Goal: Transaction & Acquisition: Purchase product/service

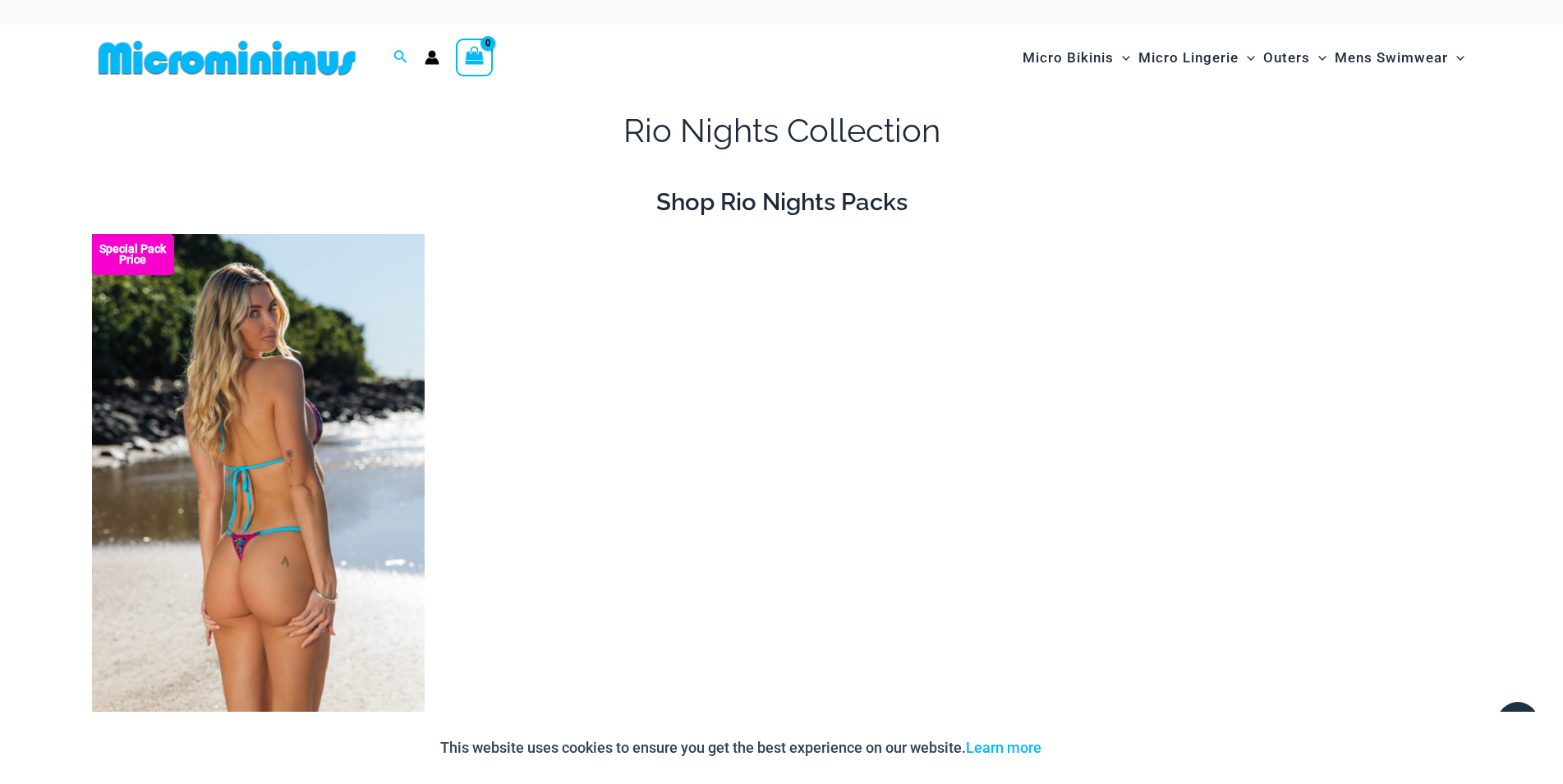
click at [366, 389] on img at bounding box center [258, 483] width 333 height 499
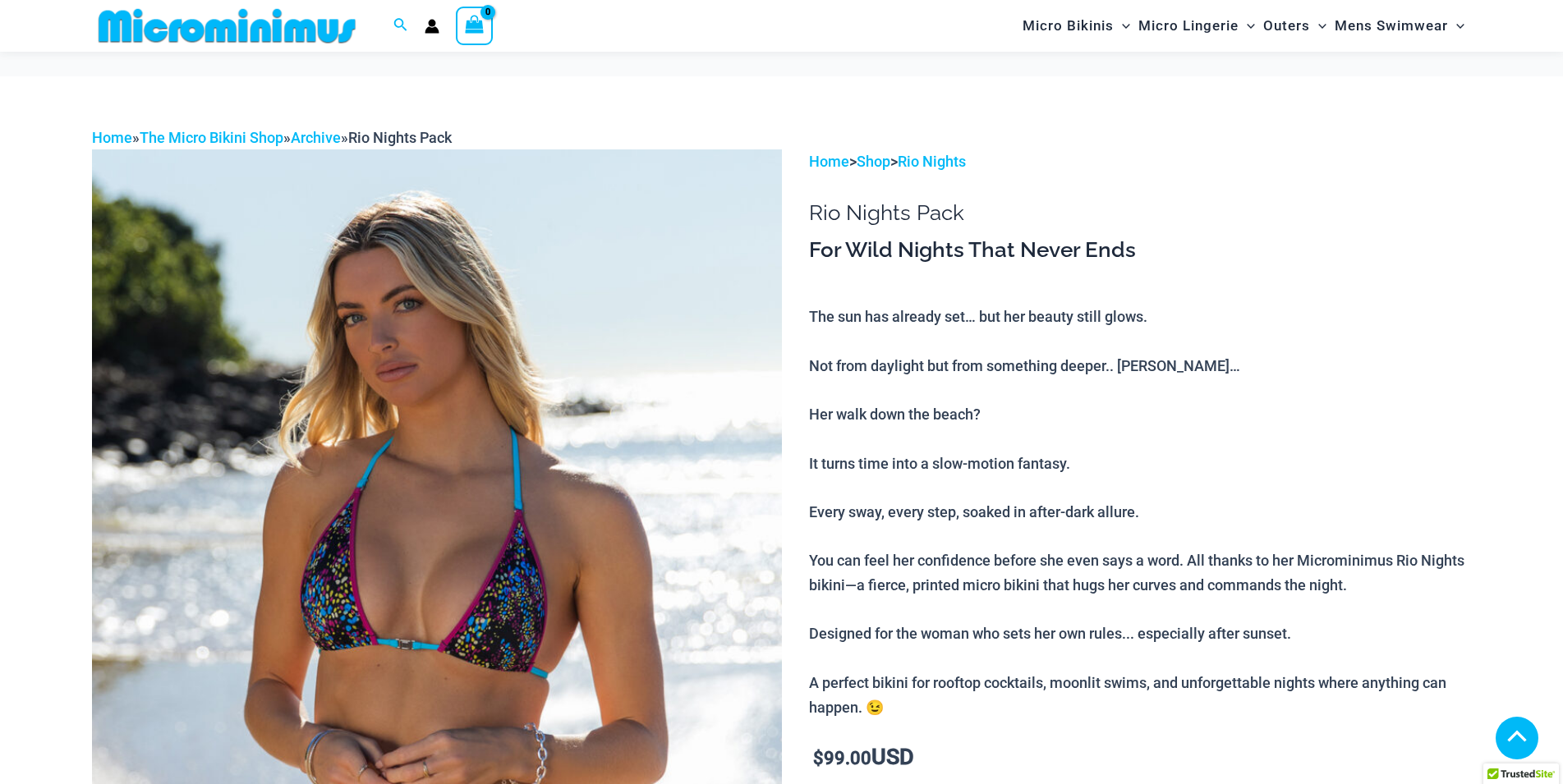
scroll to position [907, 0]
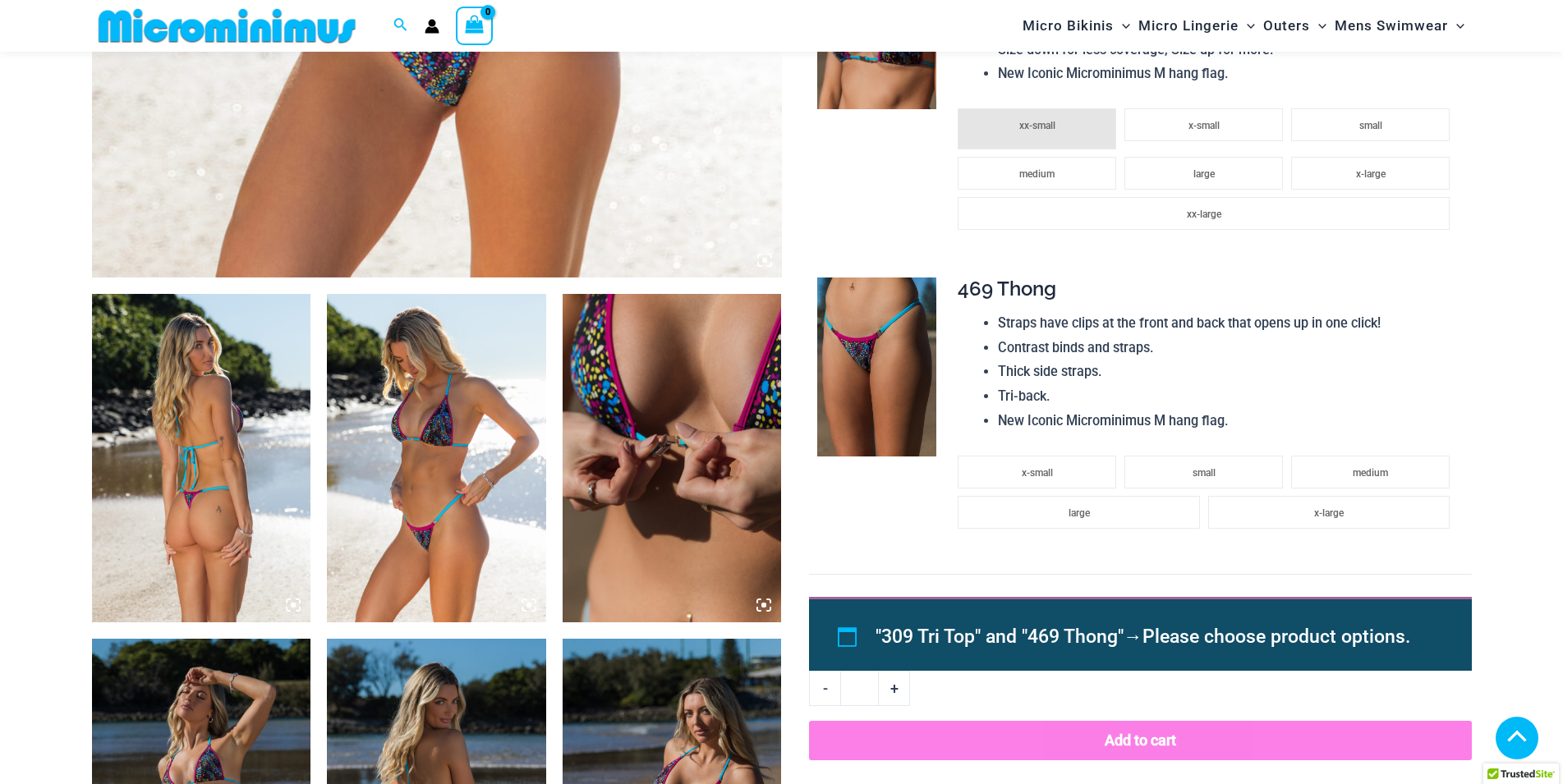
click at [469, 402] on img at bounding box center [437, 458] width 220 height 328
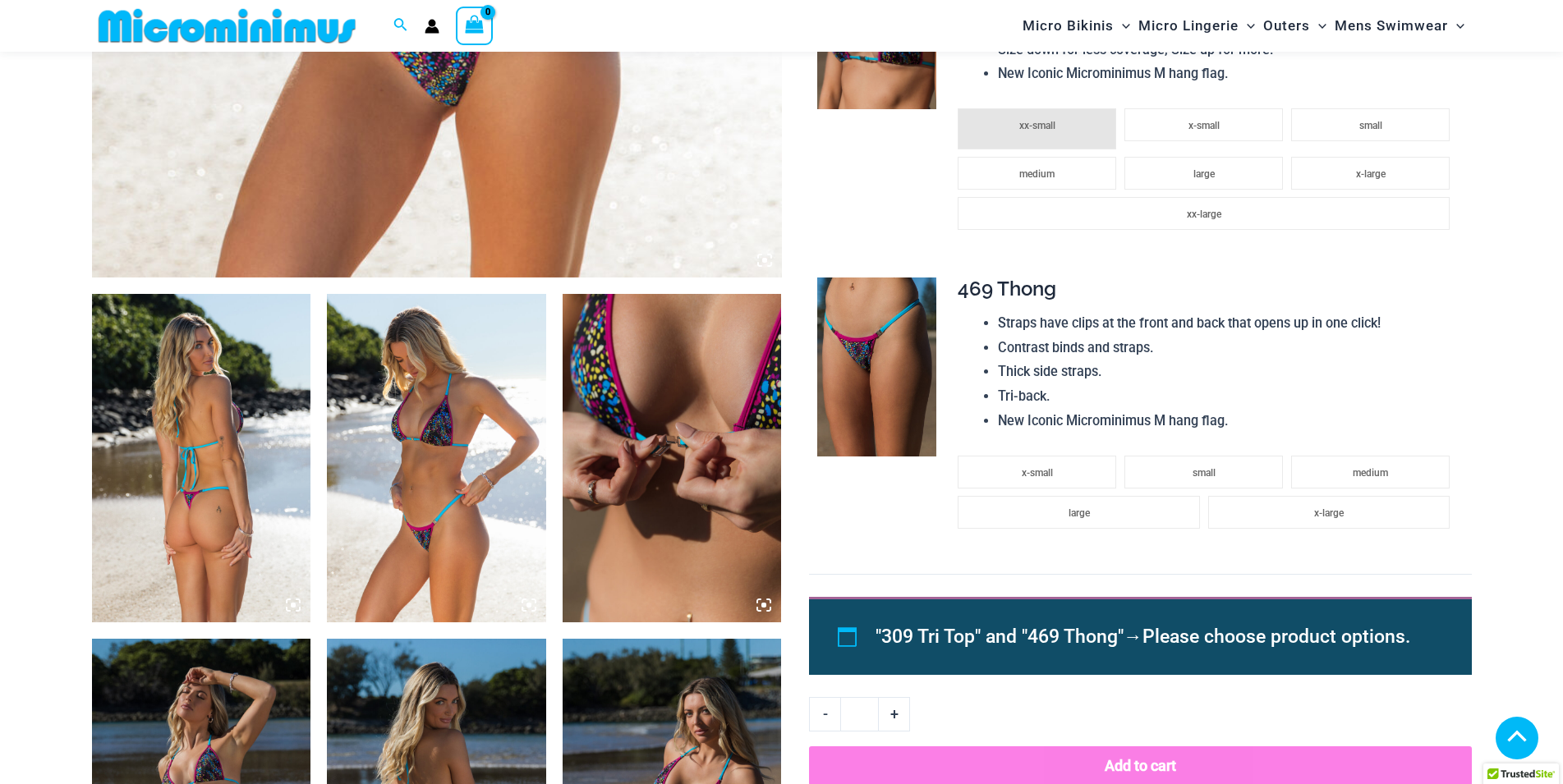
scroll to position [1325, 0]
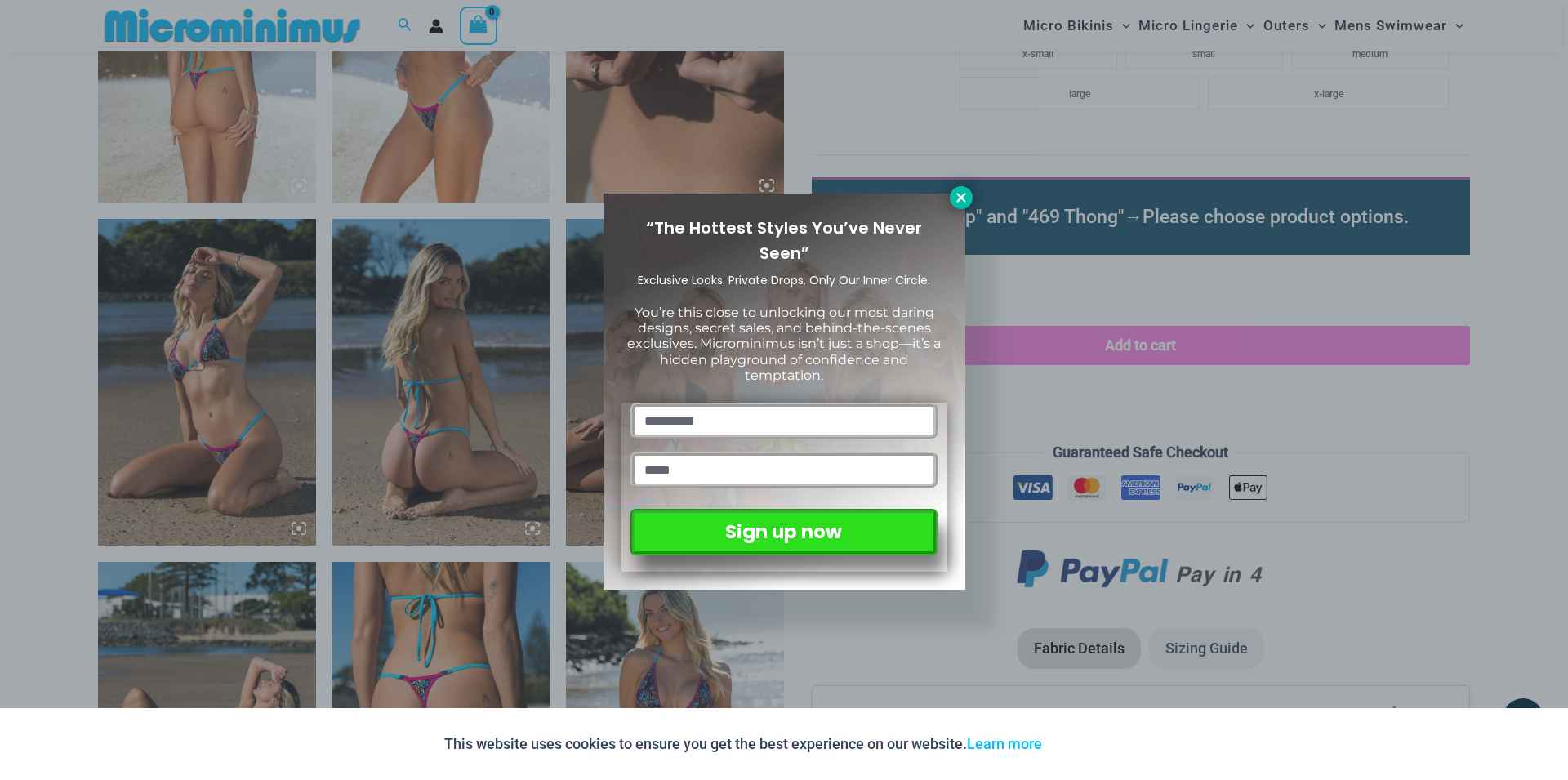
click at [963, 190] on button at bounding box center [961, 197] width 23 height 23
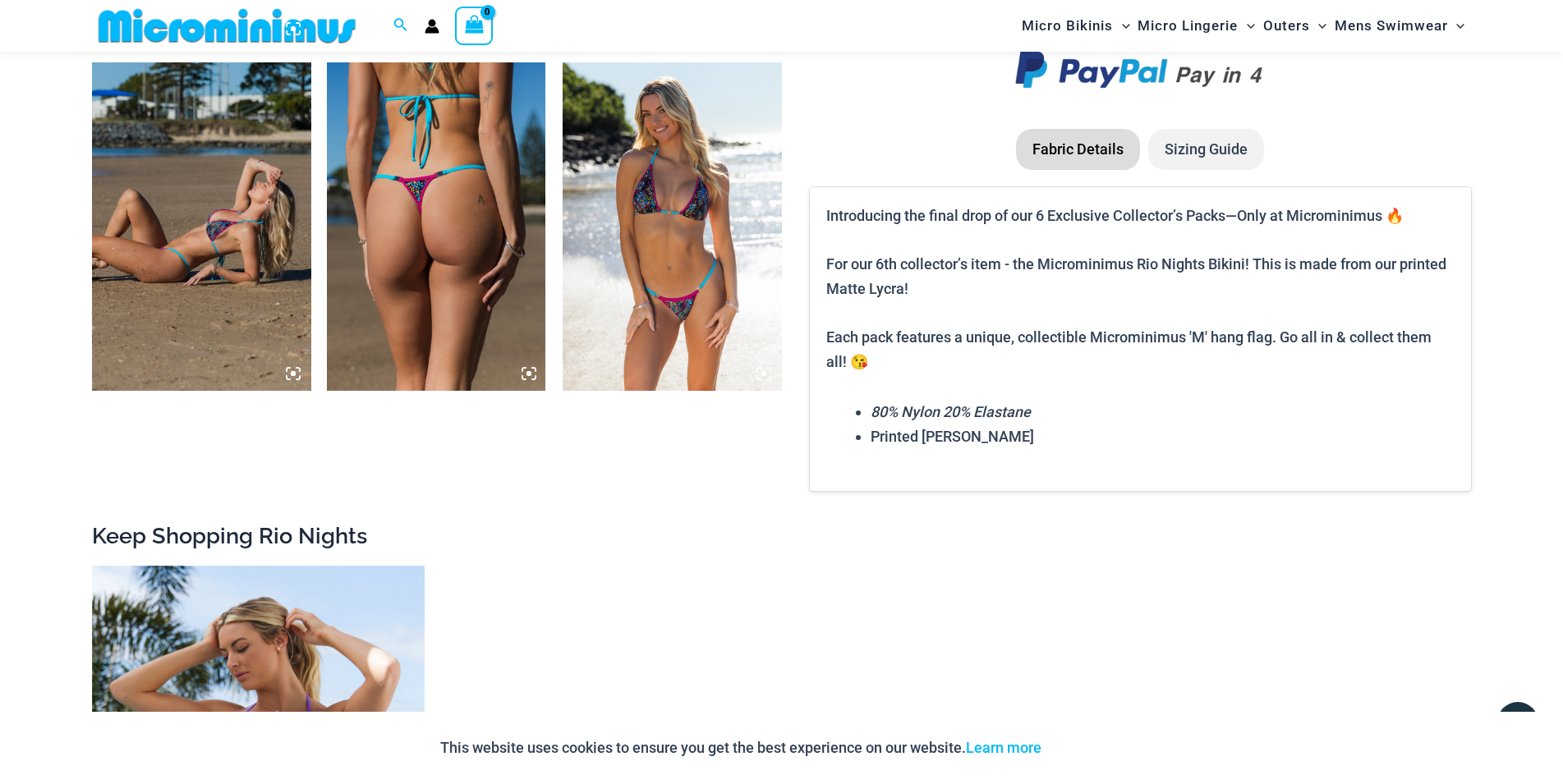
scroll to position [2330, 0]
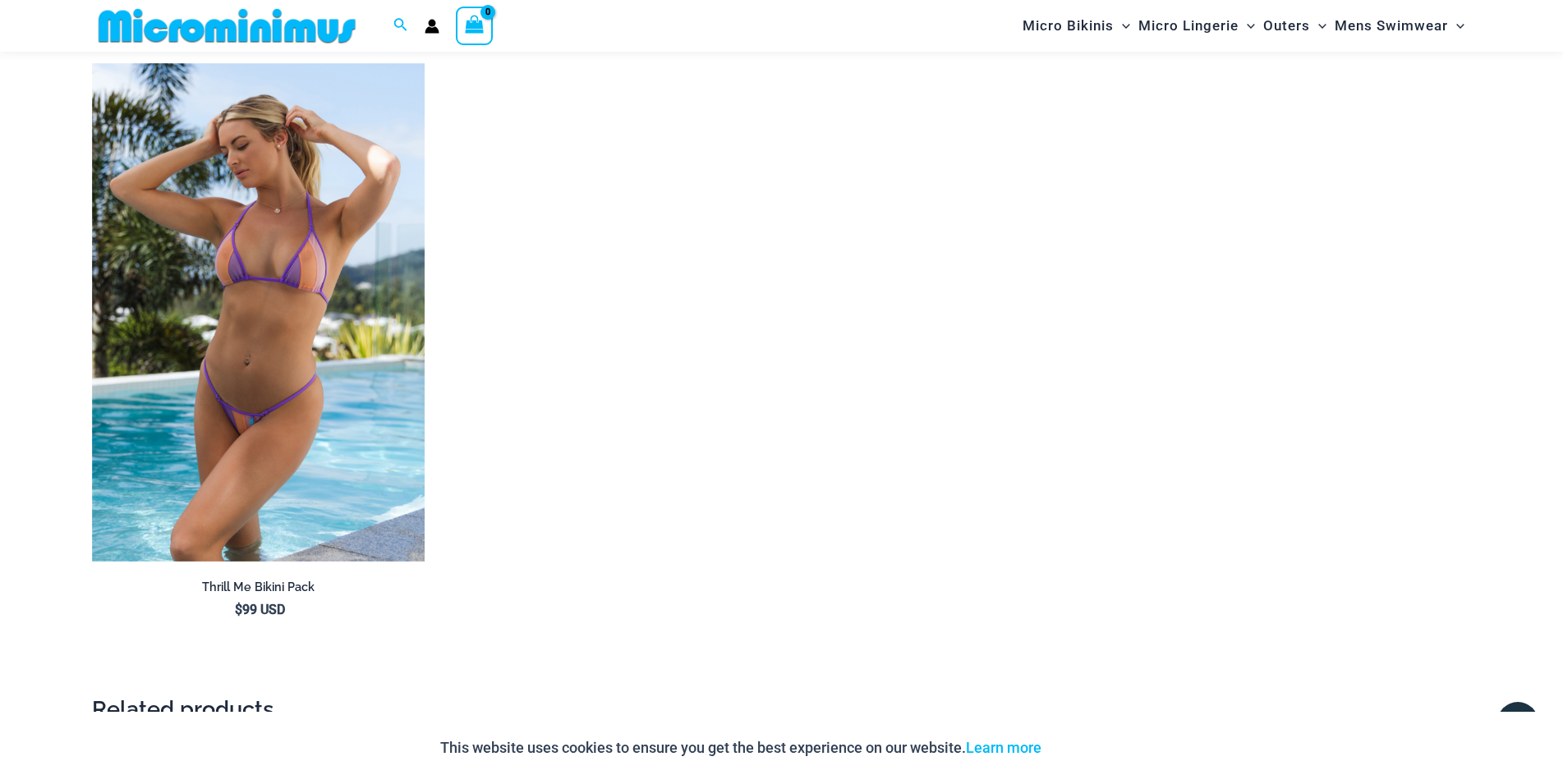
click at [607, 569] on ul "Thrill Me Bikini Pack $ 99 USD" at bounding box center [782, 371] width 1380 height 616
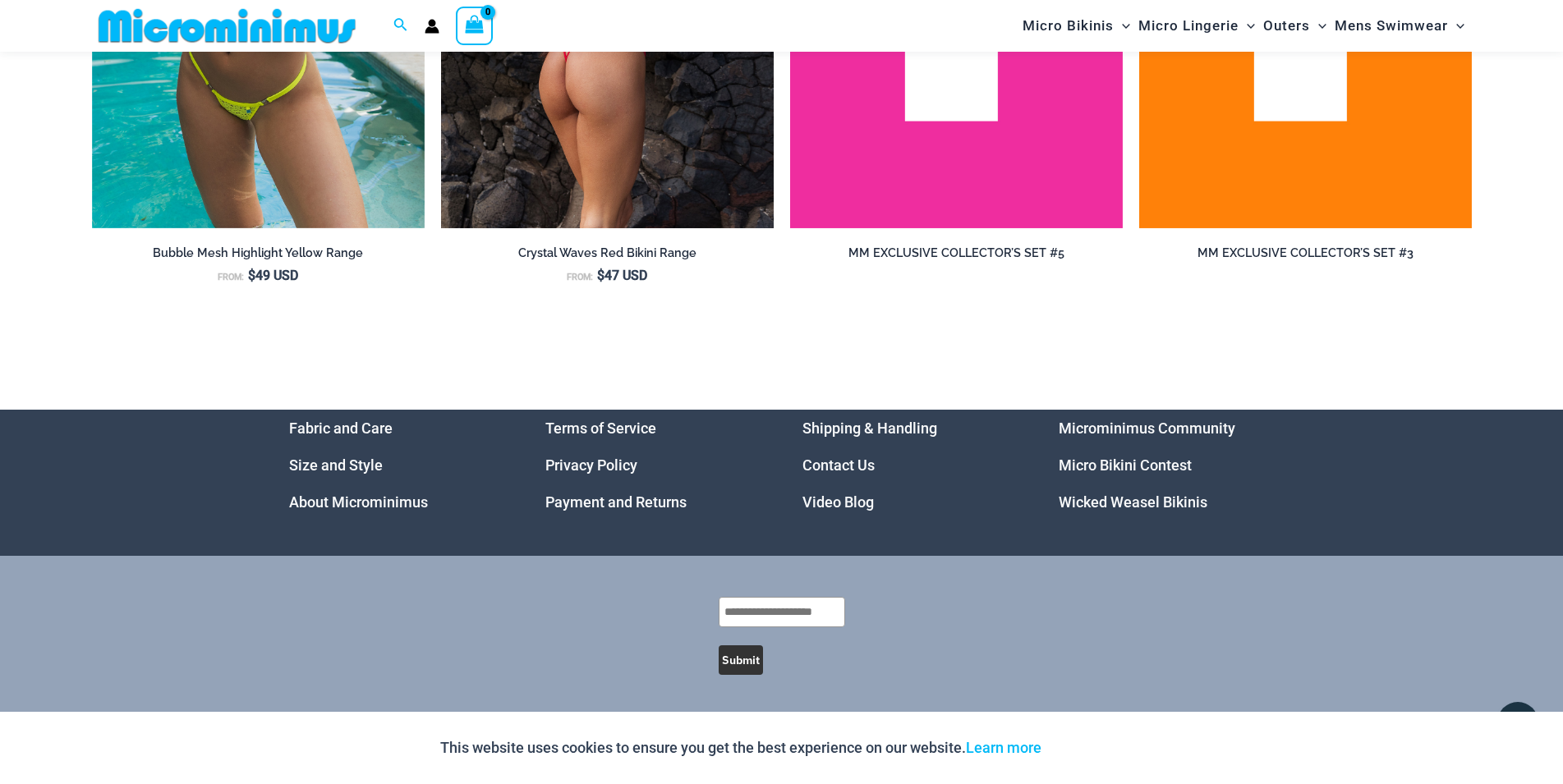
scroll to position [5907, 0]
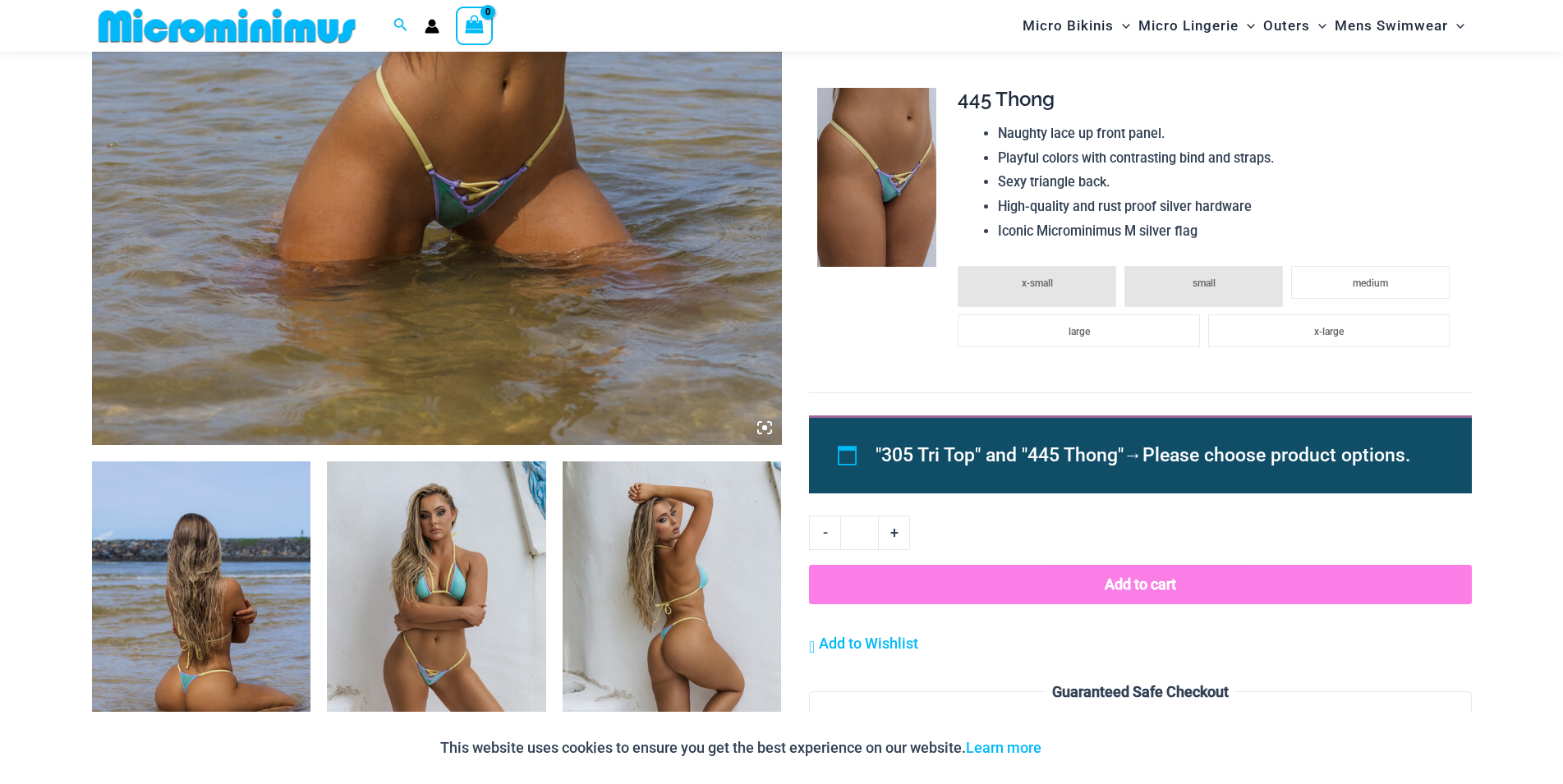
scroll to position [1242, 0]
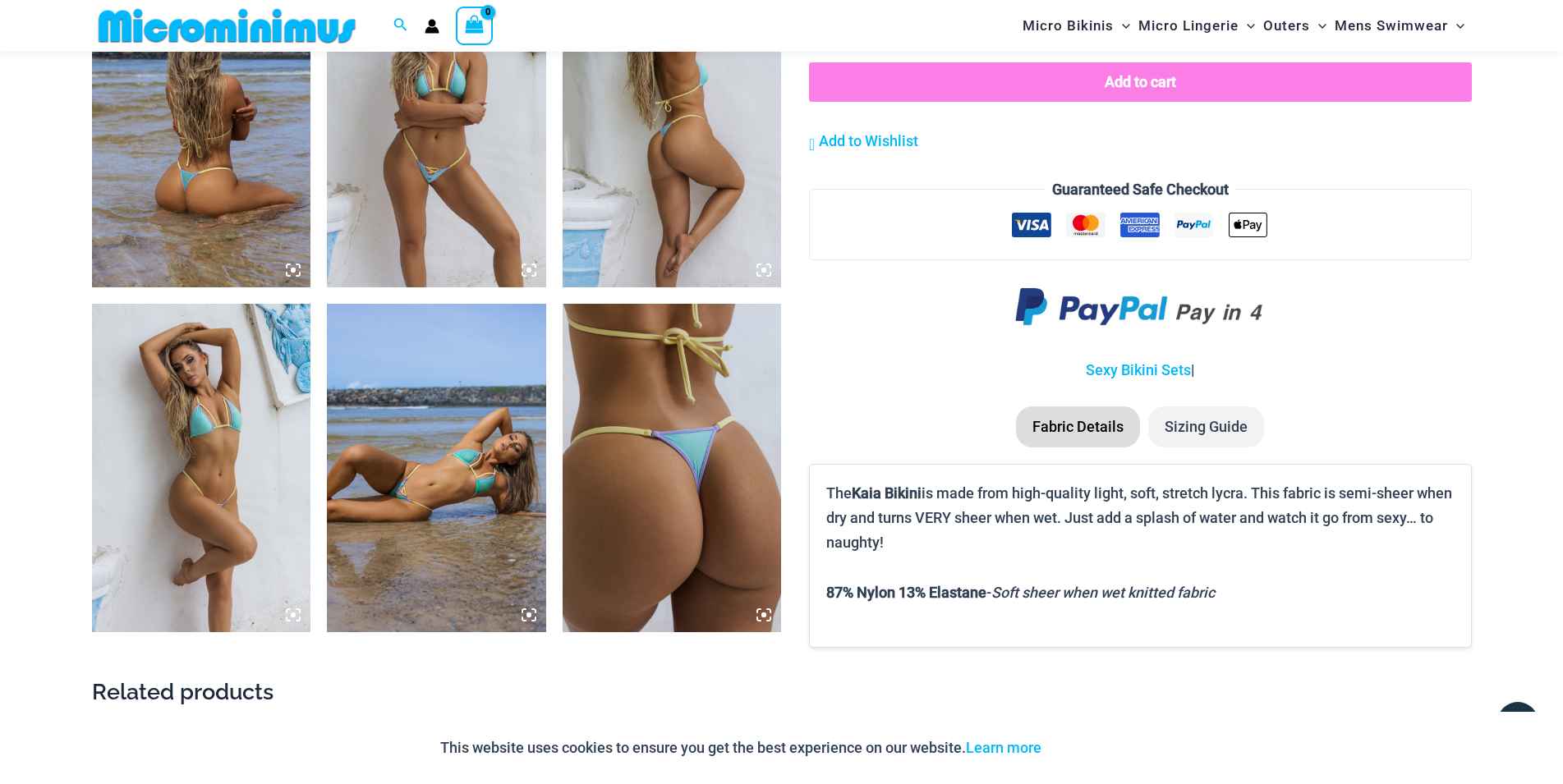
click at [220, 417] on img at bounding box center [201, 467] width 220 height 328
